Goal: Complete application form

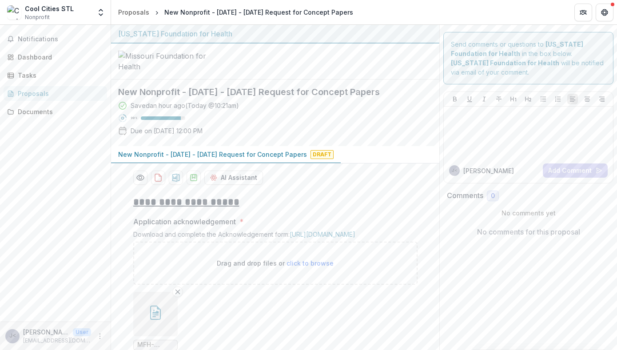
scroll to position [856, 0]
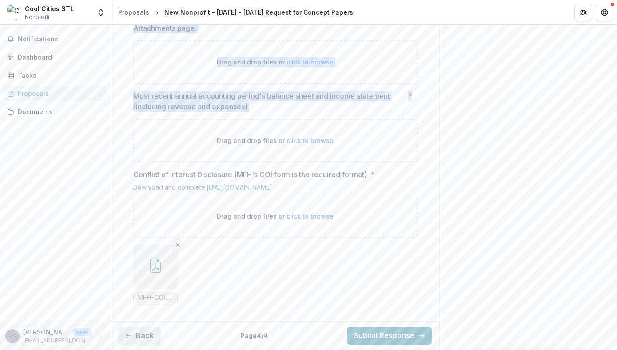
click at [144, 327] on button "Back" at bounding box center [139, 336] width 43 height 18
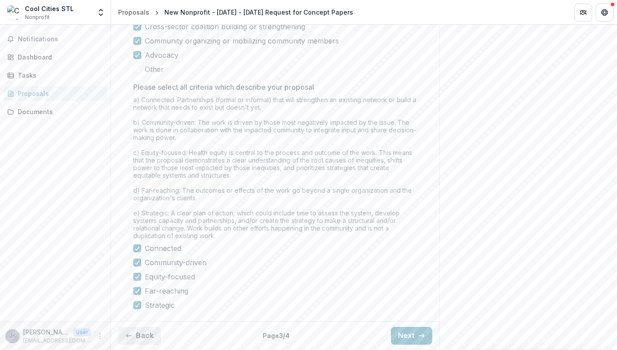
click at [144, 327] on button "Back" at bounding box center [139, 336] width 43 height 18
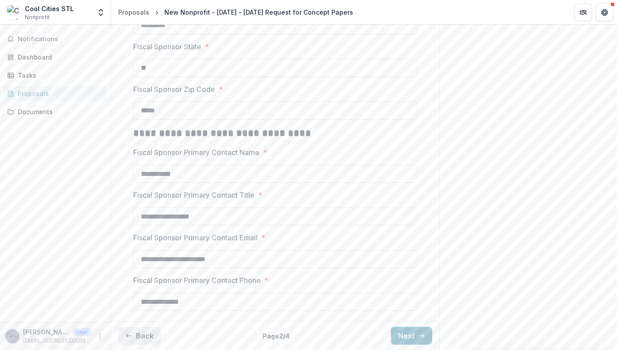
scroll to position [633, 0]
click at [144, 327] on button "Back" at bounding box center [139, 336] width 43 height 18
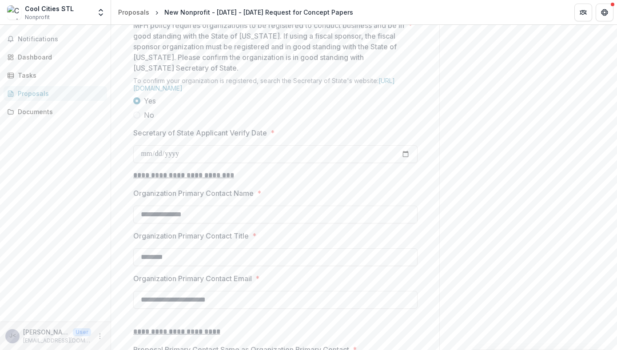
scroll to position [803, 0]
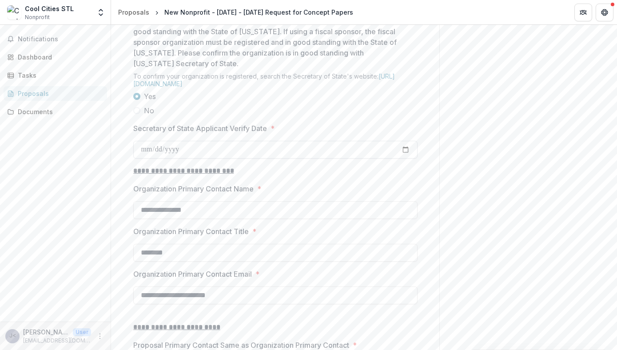
click at [146, 159] on input "Secretary of State Applicant Verify Date *" at bounding box center [275, 150] width 284 height 18
type input "**********"
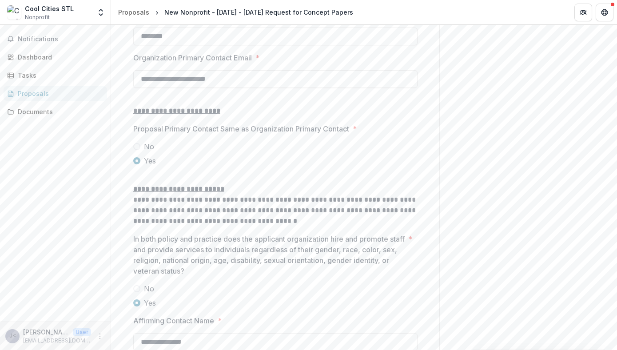
scroll to position [1213, 0]
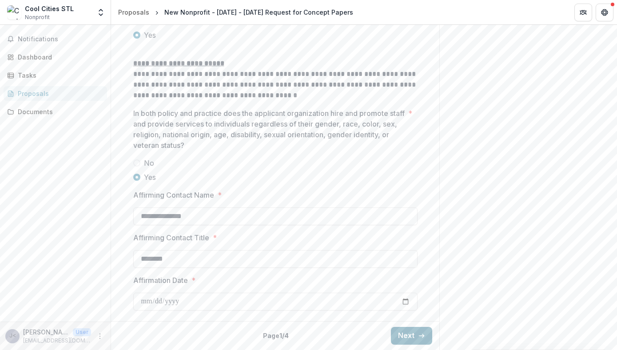
click at [403, 335] on button "Next" at bounding box center [411, 336] width 41 height 18
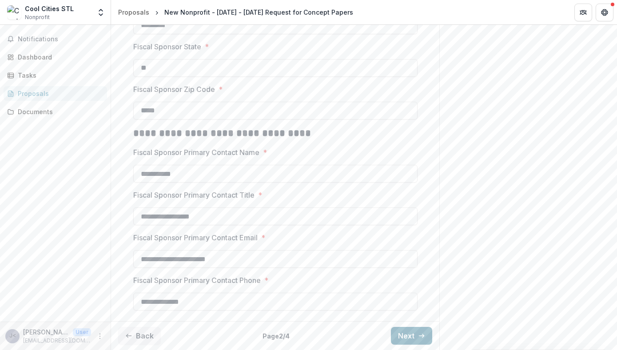
scroll to position [633, 0]
click at [418, 334] on icon "button" at bounding box center [421, 335] width 7 height 7
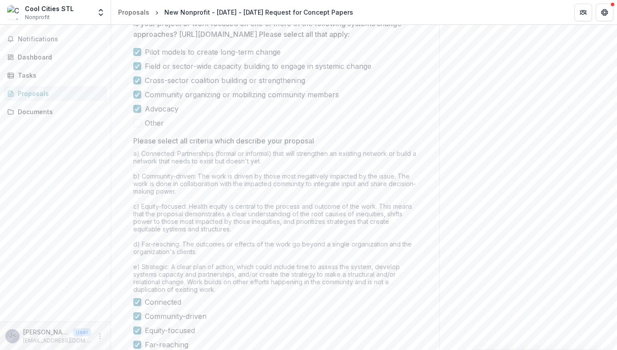
scroll to position [778, 0]
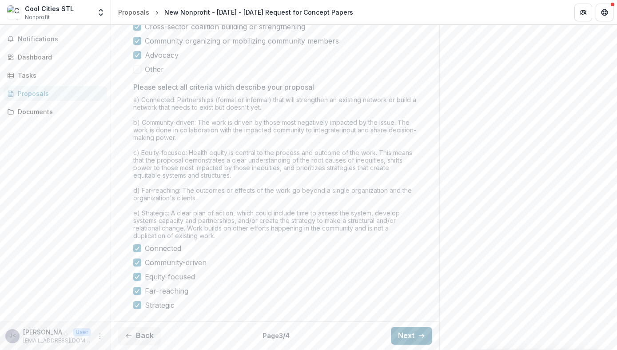
click at [418, 334] on icon "button" at bounding box center [421, 335] width 7 height 7
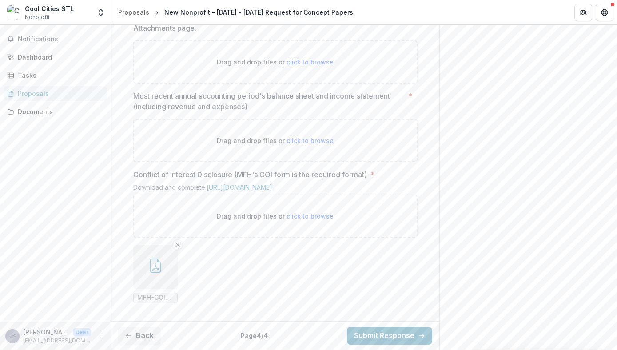
scroll to position [786, 0]
click at [313, 66] on span "click to browse" at bounding box center [310, 62] width 47 height 8
type input "**********"
click at [297, 144] on span "click to browse" at bounding box center [310, 141] width 47 height 8
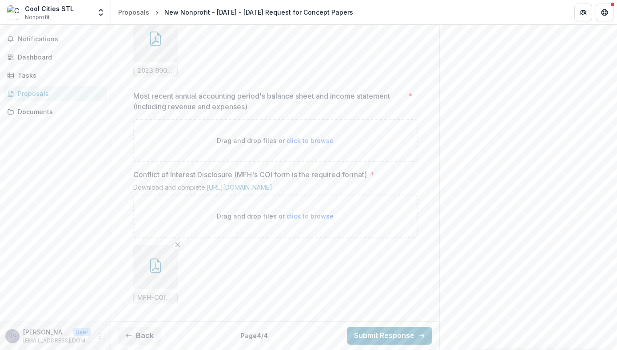
type input "**********"
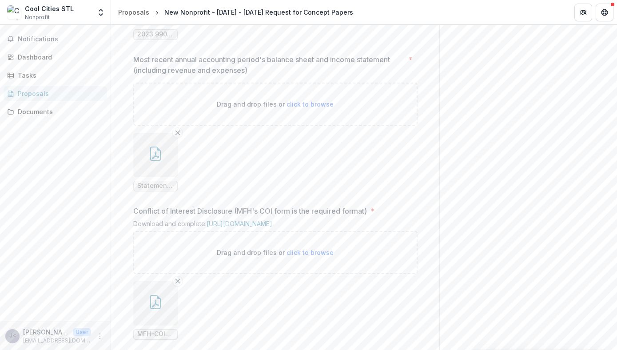
scroll to position [883, 0]
click at [300, 108] on span "click to browse" at bounding box center [310, 104] width 47 height 8
type input "**********"
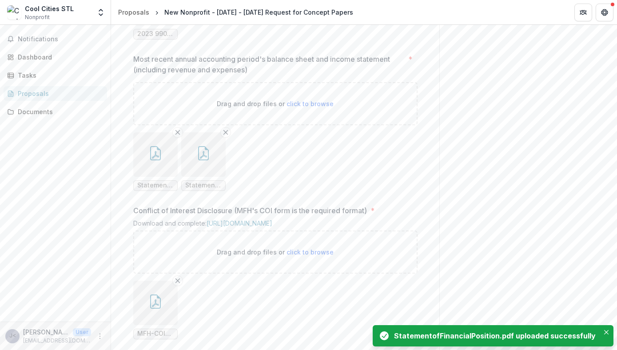
click at [207, 189] on span "StatementofFinancialPosition.pdf" at bounding box center [203, 186] width 36 height 8
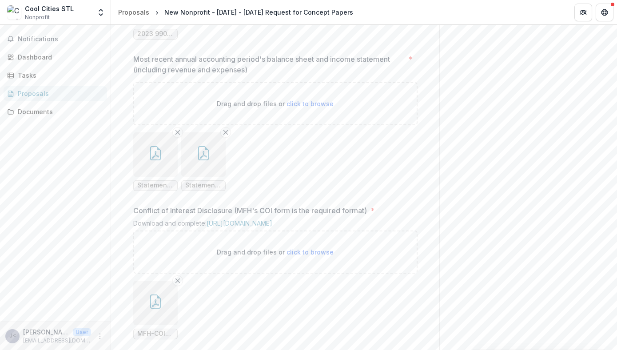
click at [164, 189] on span "StatementofActivity (1).pdf" at bounding box center [155, 186] width 36 height 8
click at [160, 160] on icon "button" at bounding box center [155, 153] width 14 height 14
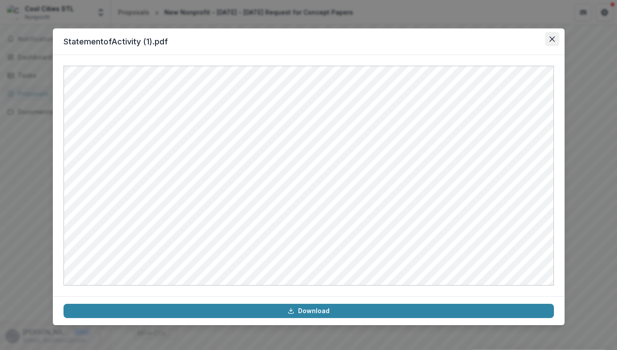
click at [553, 37] on icon "Close" at bounding box center [552, 38] width 5 height 5
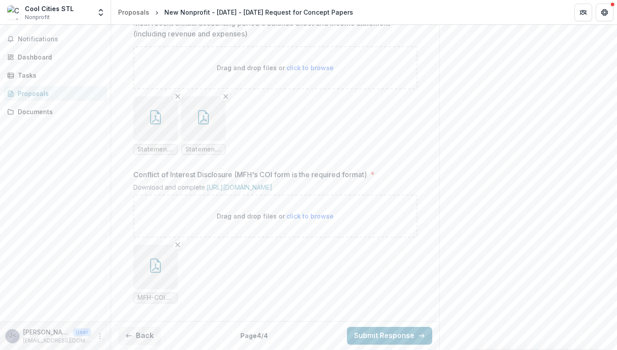
scroll to position [1002, 0]
click at [147, 337] on button "Back" at bounding box center [139, 336] width 43 height 18
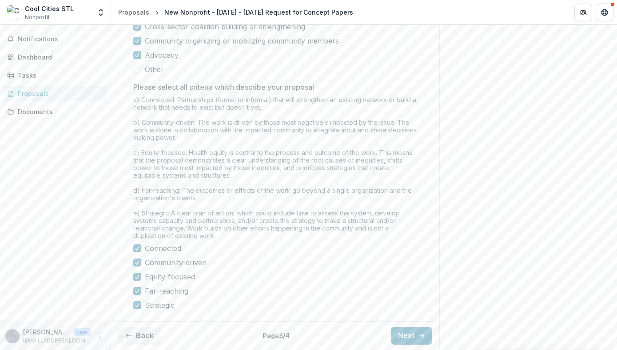
scroll to position [778, 0]
click at [148, 336] on button "Back" at bounding box center [139, 336] width 43 height 18
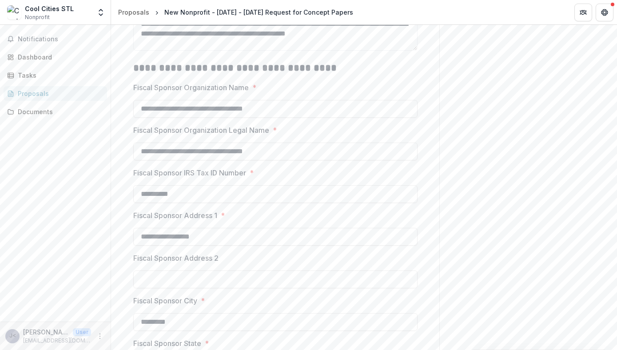
scroll to position [263, 0]
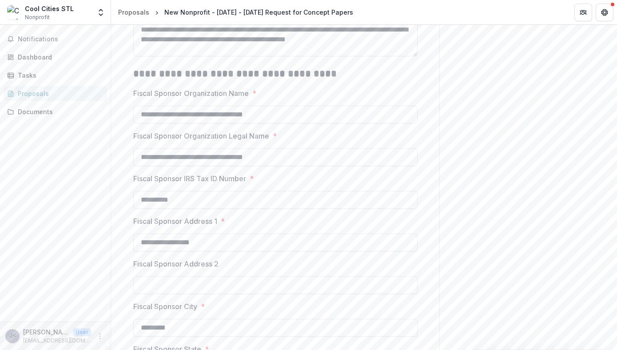
drag, startPoint x: 191, startPoint y: 108, endPoint x: 395, endPoint y: 107, distance: 203.5
click at [395, 56] on textarea "**********" at bounding box center [275, 39] width 284 height 36
click at [205, 56] on textarea "**********" at bounding box center [275, 39] width 284 height 36
type textarea "**********"
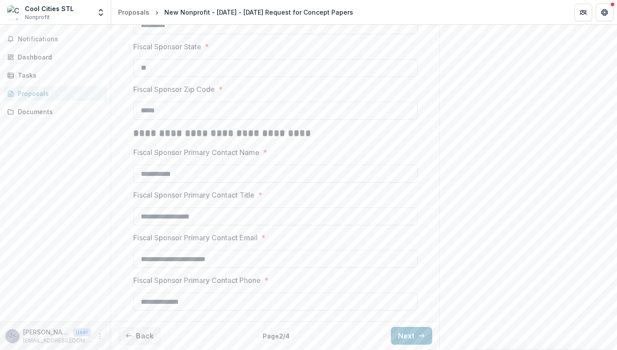
scroll to position [633, 0]
click at [401, 334] on button "Next" at bounding box center [411, 336] width 41 height 18
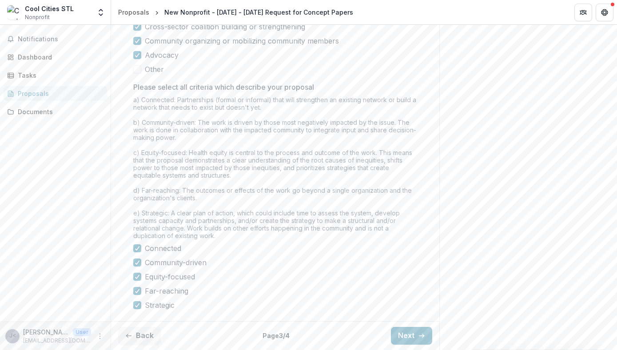
scroll to position [778, 0]
click at [407, 337] on button "Next" at bounding box center [411, 336] width 41 height 18
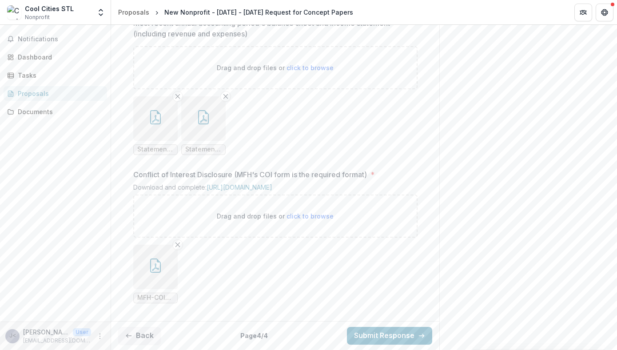
scroll to position [1002, 0]
click at [407, 337] on button "Submit Response" at bounding box center [389, 336] width 85 height 18
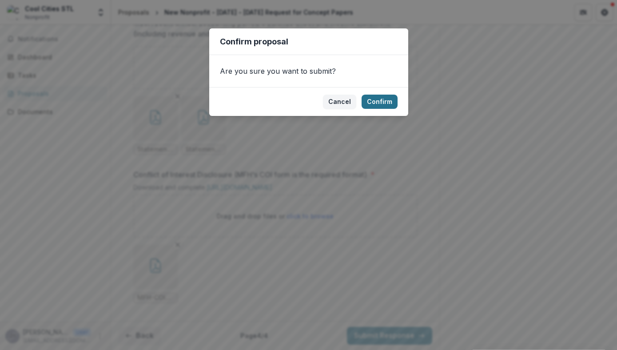
click at [386, 103] on button "Confirm" at bounding box center [380, 102] width 36 height 14
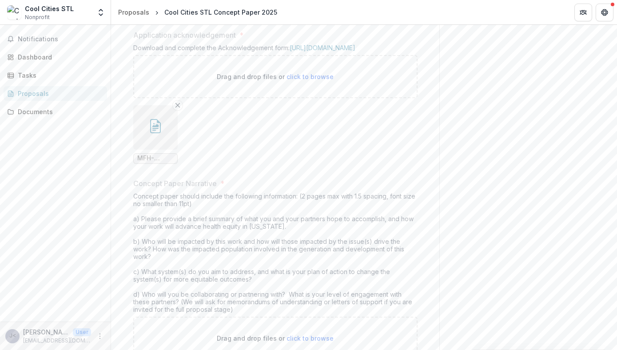
scroll to position [0, 0]
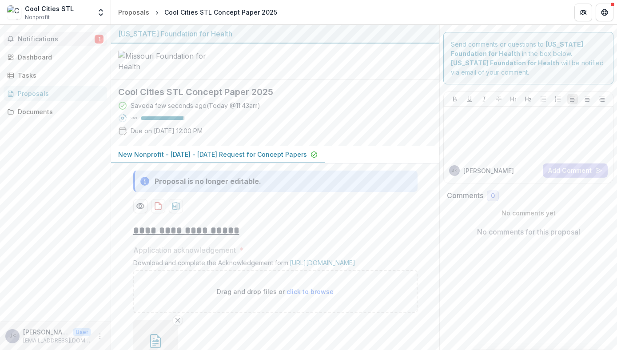
click at [28, 36] on span "Notifications" at bounding box center [56, 40] width 77 height 8
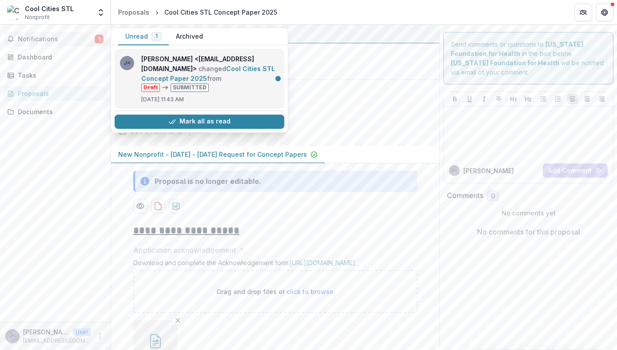
click at [162, 69] on link "Cool Cities STL Concept Paper 2025" at bounding box center [208, 73] width 134 height 17
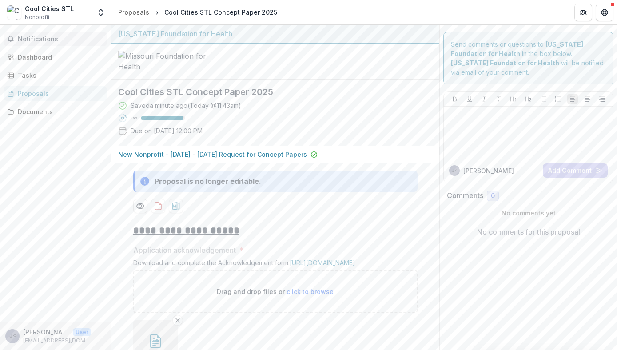
click at [44, 41] on span "Notifications" at bounding box center [61, 40] width 86 height 8
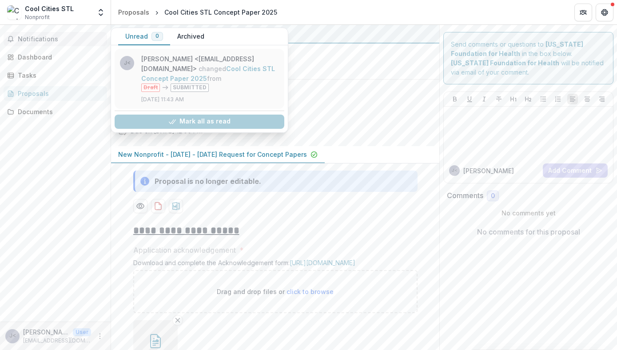
click at [185, 71] on link "Cool Cities STL Concept Paper 2025" at bounding box center [208, 73] width 134 height 17
